Goal: Information Seeking & Learning: Check status

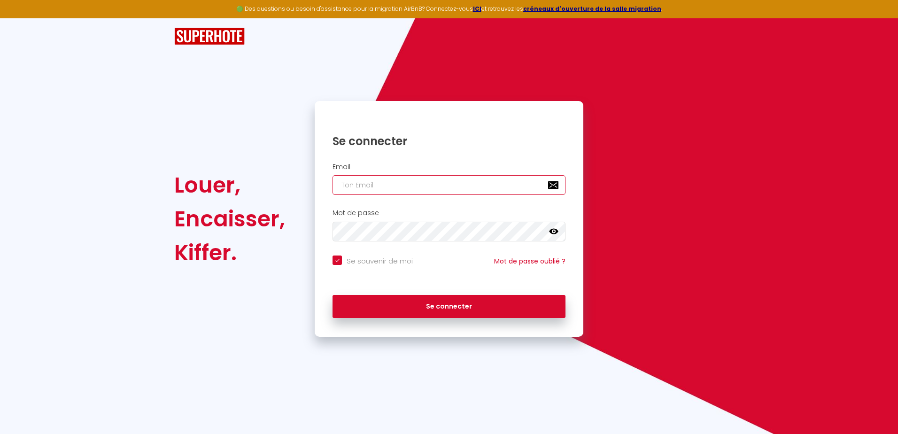
click at [395, 183] on input "email" at bounding box center [449, 185] width 233 height 20
type input "o"
checkbox input "true"
type input "oa"
checkbox input "true"
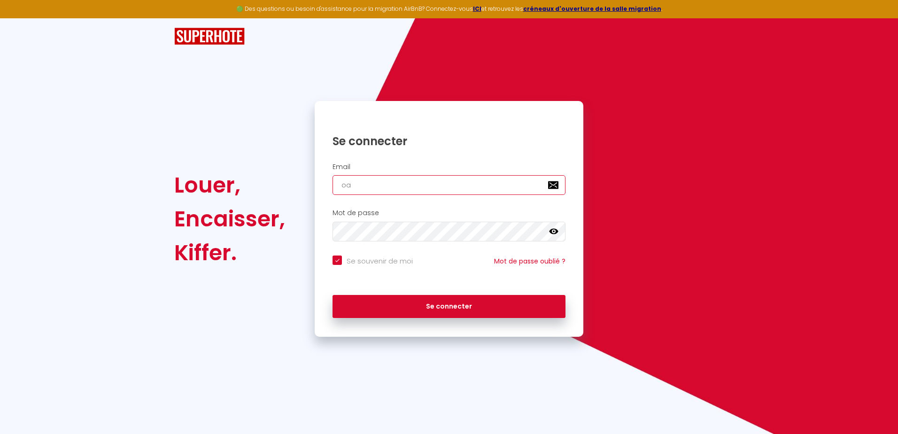
type input "oab"
checkbox input "true"
type input "oabr"
checkbox input "true"
type input "oabra"
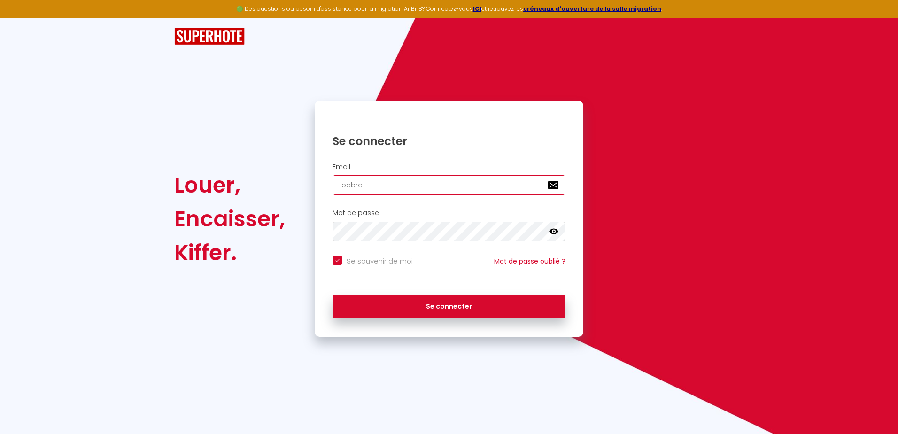
checkbox input "true"
type input "oabram"
checkbox input "true"
type input "oabram@"
checkbox input "true"
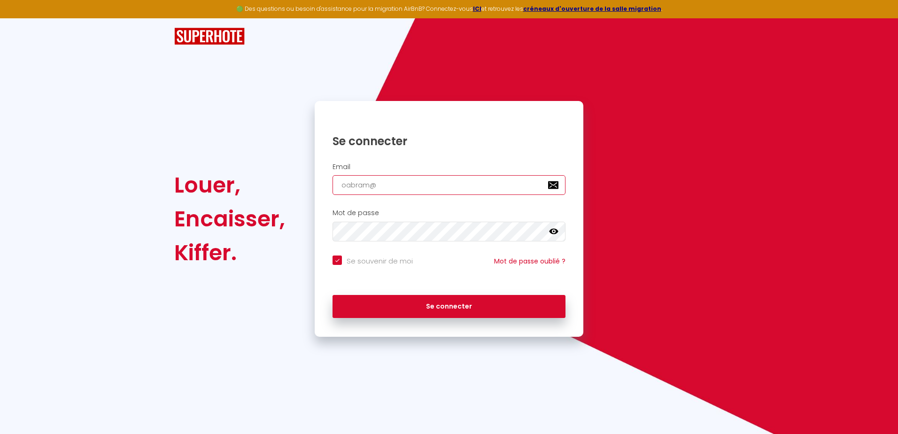
type input "oabram@f"
checkbox input "true"
type input "oabram@fr"
checkbox input "true"
type input "oabram@fre"
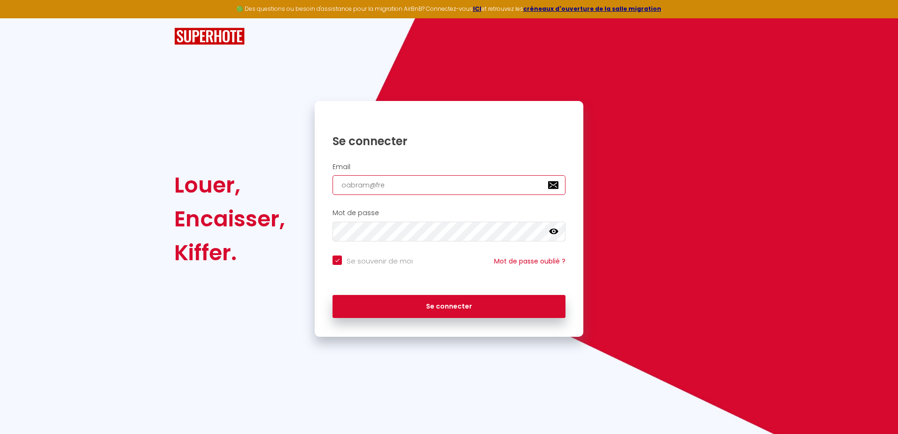
checkbox input "true"
type input "oabram@free"
checkbox input "true"
type input "oabram@free."
checkbox input "true"
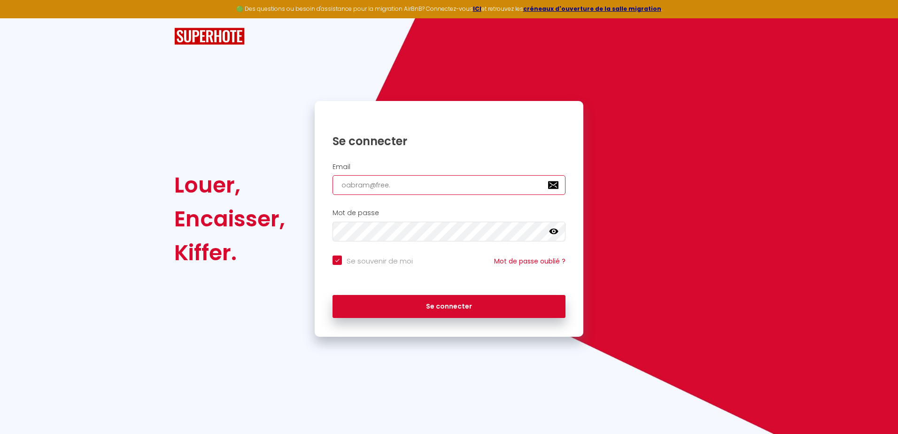
type input "oabram@free.f"
checkbox input "true"
type input "[EMAIL_ADDRESS][DOMAIN_NAME]"
checkbox input "true"
type input "[EMAIL_ADDRESS][DOMAIN_NAME]"
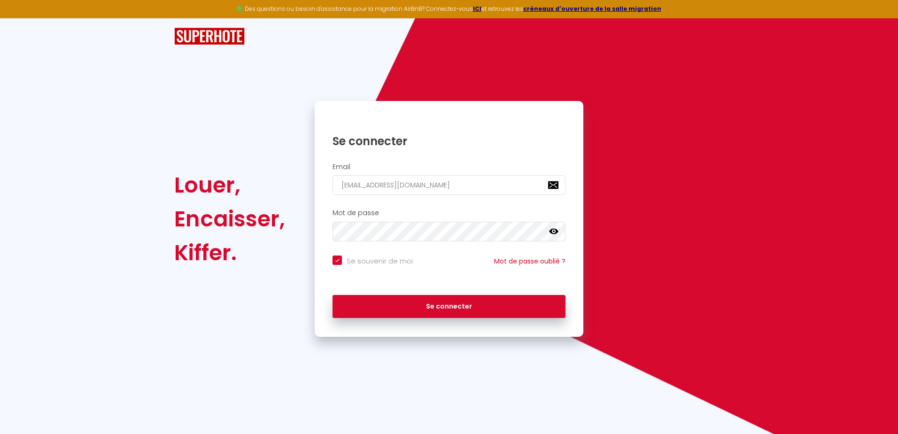
click at [555, 232] on icon at bounding box center [553, 231] width 9 height 9
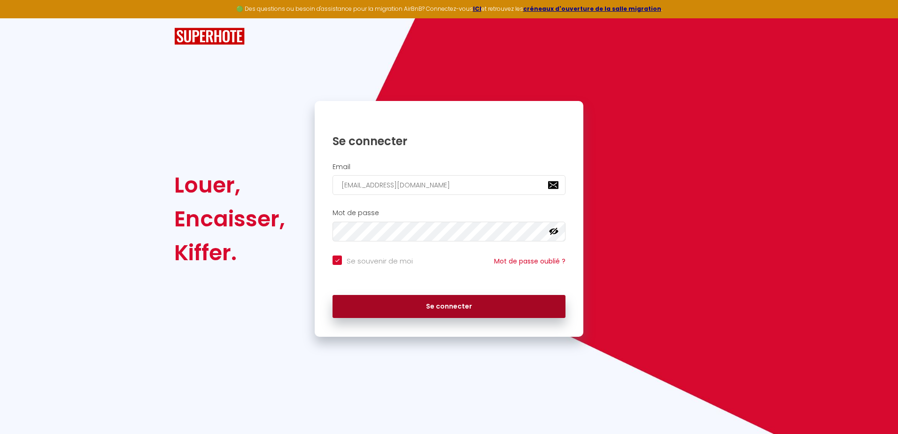
click at [414, 302] on button "Se connecter" at bounding box center [449, 306] width 233 height 23
checkbox input "true"
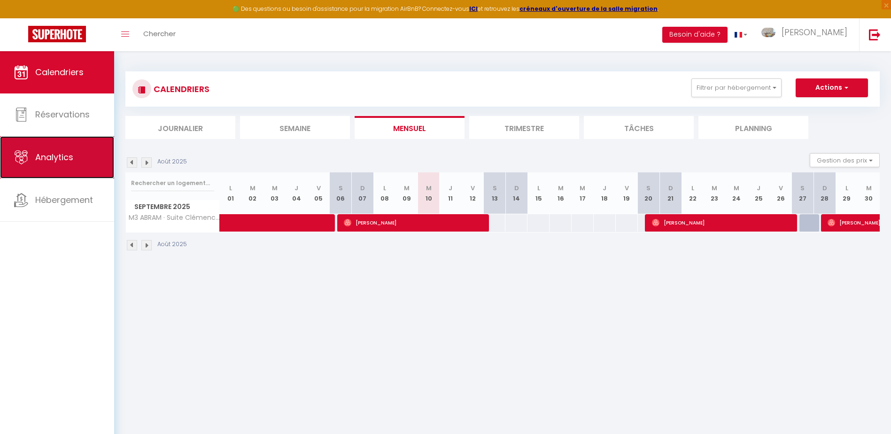
click at [62, 154] on span "Analytics" at bounding box center [54, 157] width 38 height 12
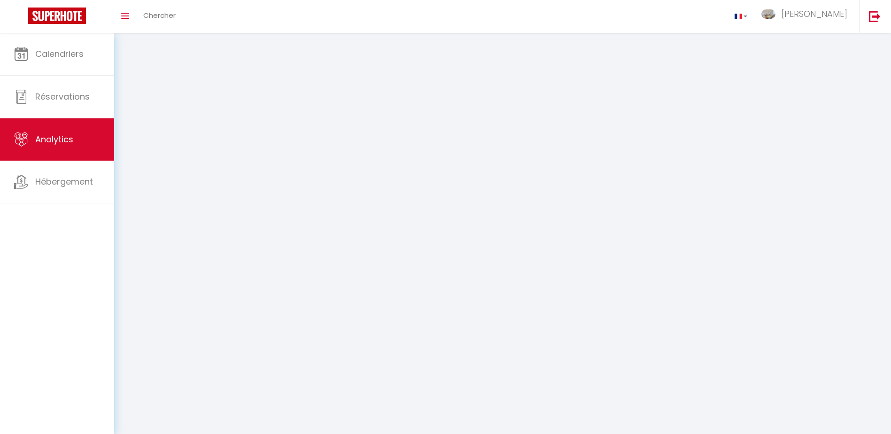
select select "2025"
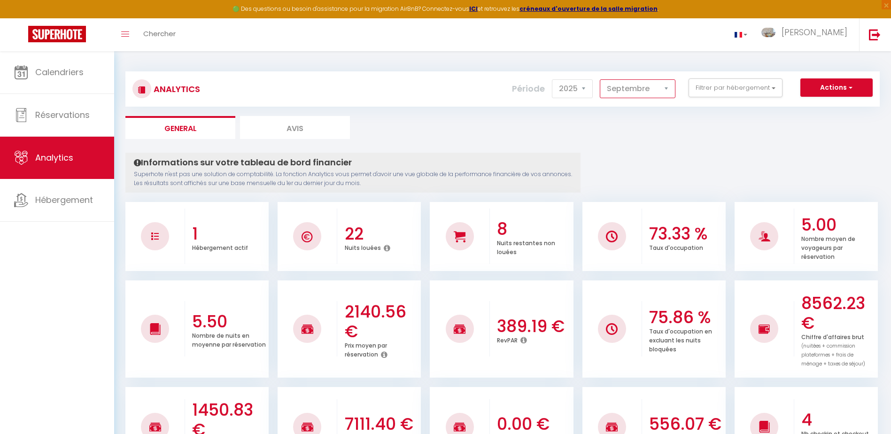
click at [616, 91] on select "[PERSON_NAME] Mars [PERSON_NAME] Juin Juillet Août Septembre Octobre Novembre D…" at bounding box center [638, 88] width 76 height 19
click at [572, 90] on select "2014 2015 2016 2017 2018 2019 2020 2021 2022 2023 2024 2025 2026 2027" at bounding box center [572, 88] width 41 height 19
click at [837, 89] on button "Actions" at bounding box center [836, 87] width 72 height 19
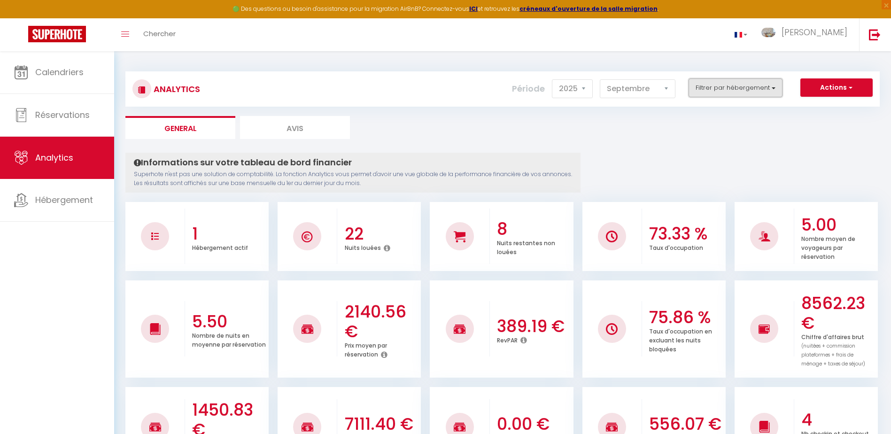
click at [717, 91] on button "Filtrer par hébergement" at bounding box center [736, 87] width 94 height 19
click at [628, 87] on select "[PERSON_NAME] Mars [PERSON_NAME] Juin Juillet Août Septembre Octobre Novembre D…" at bounding box center [638, 88] width 76 height 19
select select "8"
click at [600, 79] on select "[PERSON_NAME] Mars [PERSON_NAME] Juin Juillet Août Septembre Octobre Novembre D…" at bounding box center [638, 88] width 76 height 19
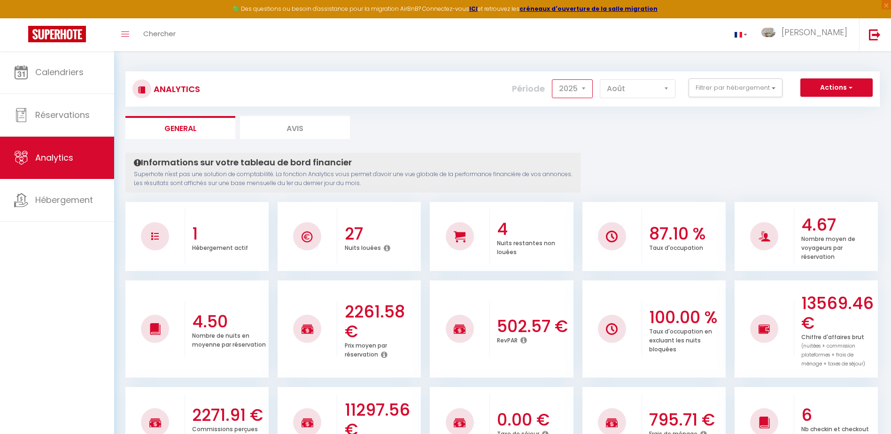
click at [572, 89] on select "2014 2015 2016 2017 2018 2019 2020 2021 2022 2023 2024 2025 2026 2027" at bounding box center [572, 88] width 41 height 19
click at [553, 79] on select "2014 2015 2016 2017 2018 2019 2020 2021 2022 2023 2024 2025 2026 2027" at bounding box center [572, 88] width 41 height 19
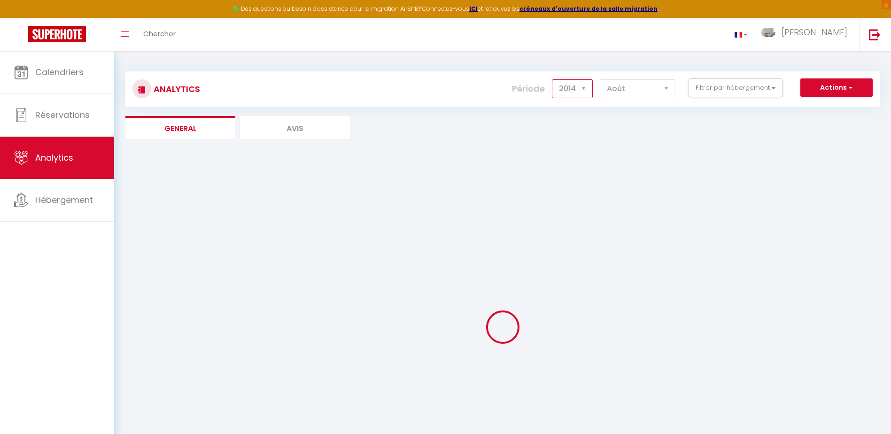
click at [575, 89] on select "2014 2015 2016 2017 2018 2019 2020 2021 2022 2023 2024 2025 2026 2027" at bounding box center [572, 88] width 41 height 19
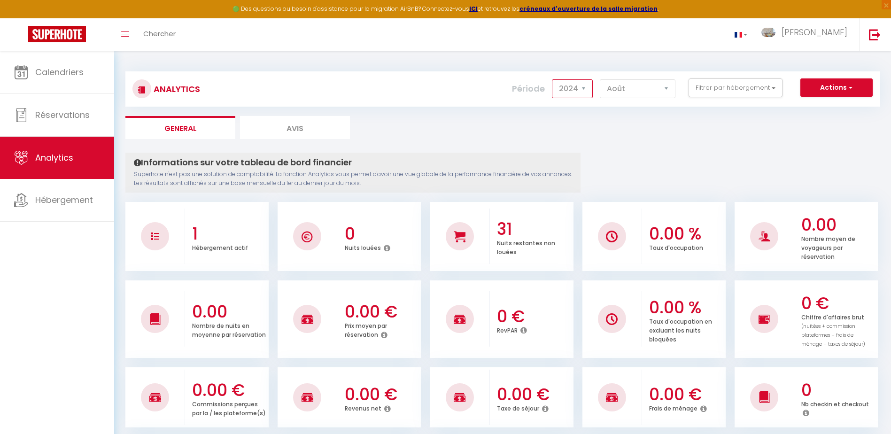
click at [553, 79] on select "2014 2015 2016 2017 2018 2019 2020 2021 2022 2023 2024 2025 2026 2027" at bounding box center [572, 88] width 41 height 19
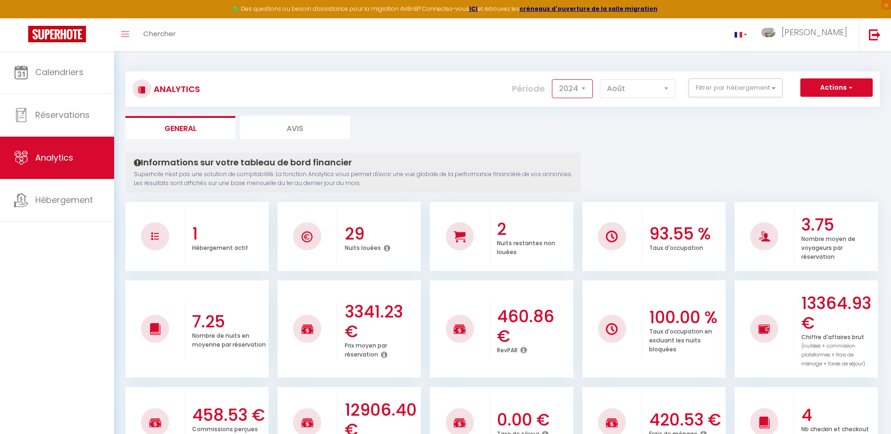
click at [580, 92] on select "2014 2015 2016 2017 2018 2019 2020 2021 2022 2023 2024 2025 2026 2027" at bounding box center [572, 88] width 41 height 19
click at [553, 79] on select "2014 2015 2016 2017 2018 2019 2020 2021 2022 2023 2024 2025 2026 2027" at bounding box center [572, 88] width 41 height 19
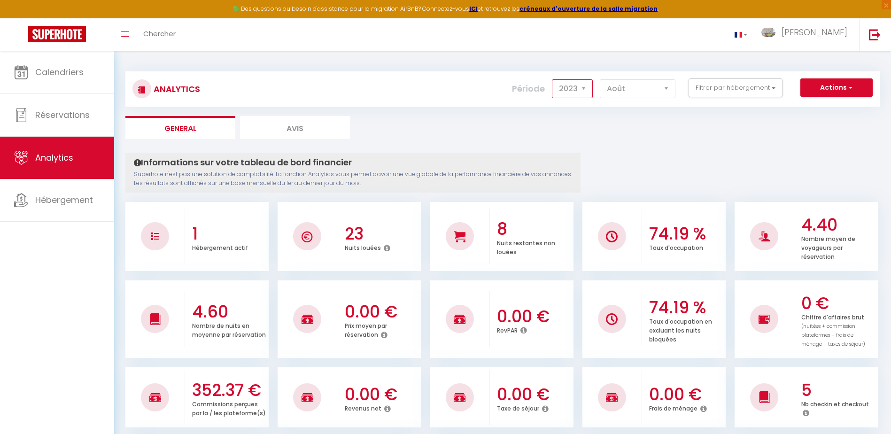
click at [578, 86] on select "2014 2015 2016 2017 2018 2019 2020 2021 2022 2023 2024 2025 2026 2027" at bounding box center [572, 88] width 41 height 19
select select "2025"
click at [553, 79] on select "2014 2015 2016 2017 2018 2019 2020 2021 2022 2023 2024 2025 2026 2027" at bounding box center [572, 88] width 41 height 19
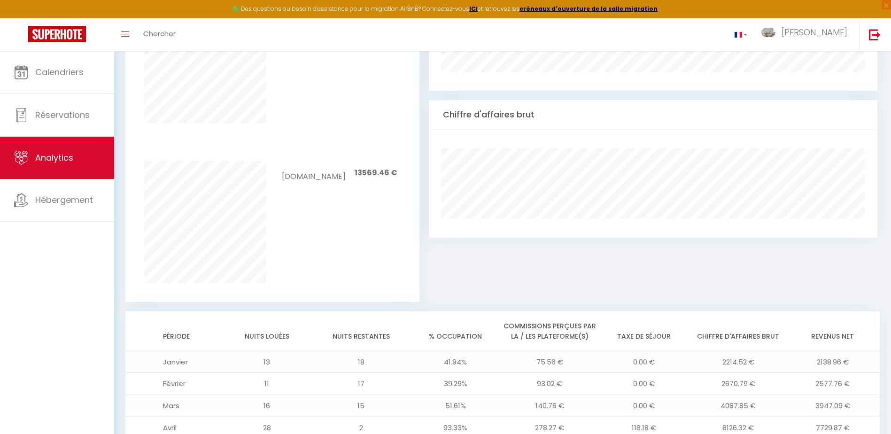
scroll to position [512, 0]
